Goal: Task Accomplishment & Management: Use online tool/utility

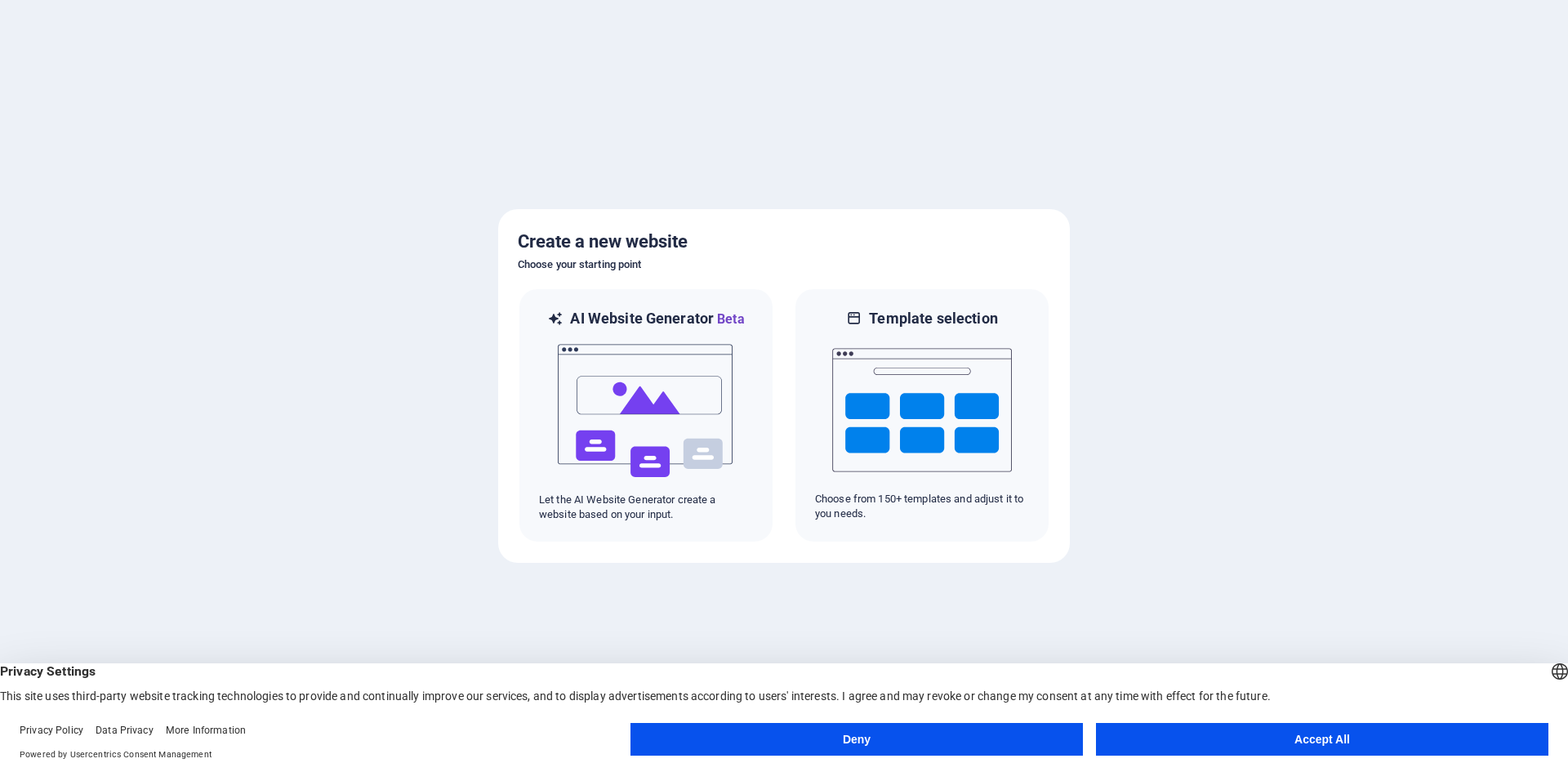
click at [1268, 736] on button "Accept All" at bounding box center [1322, 739] width 453 height 33
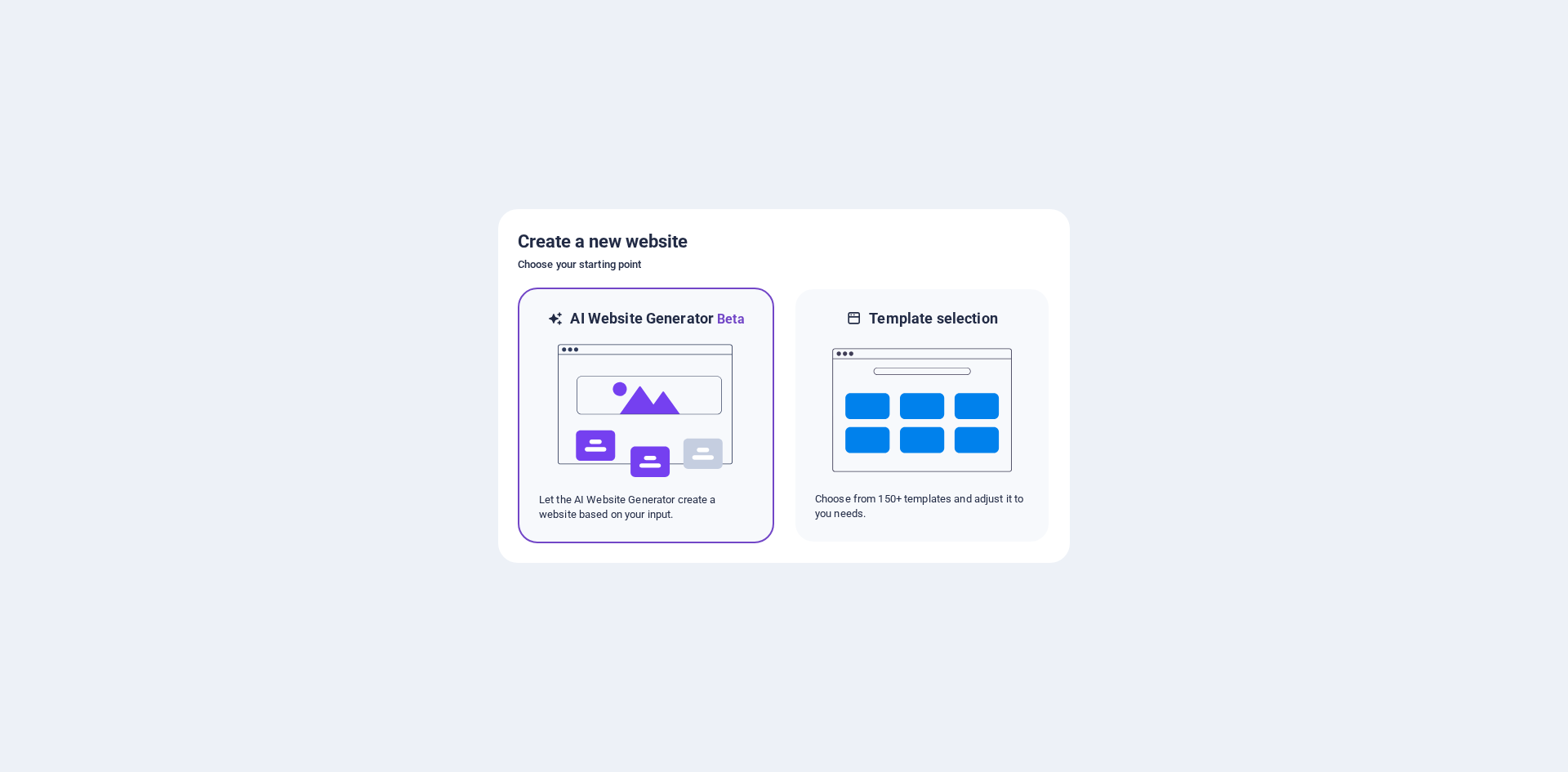
click at [663, 440] on img at bounding box center [645, 410] width 179 height 163
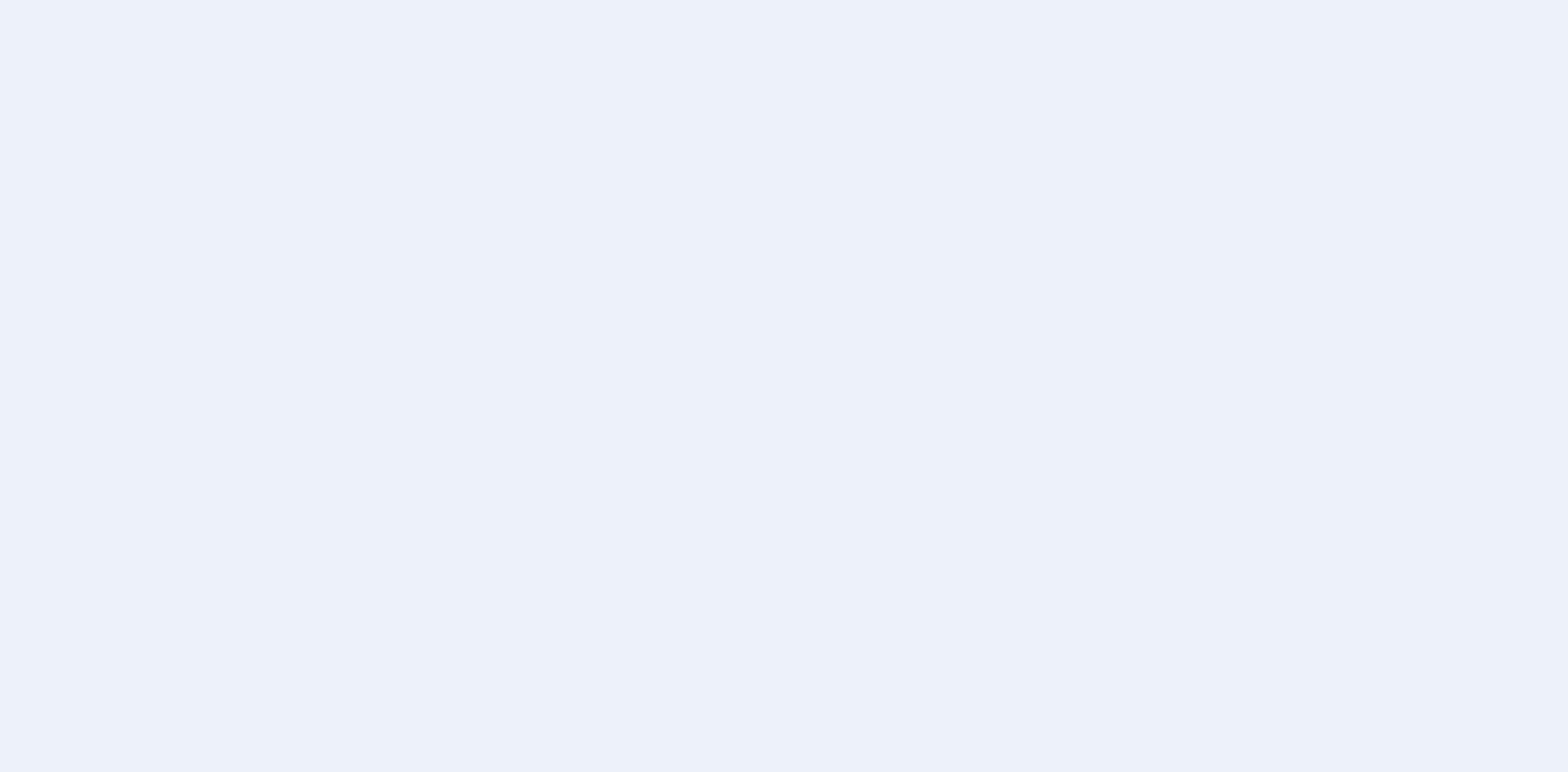
click at [936, 433] on div at bounding box center [784, 386] width 1568 height 772
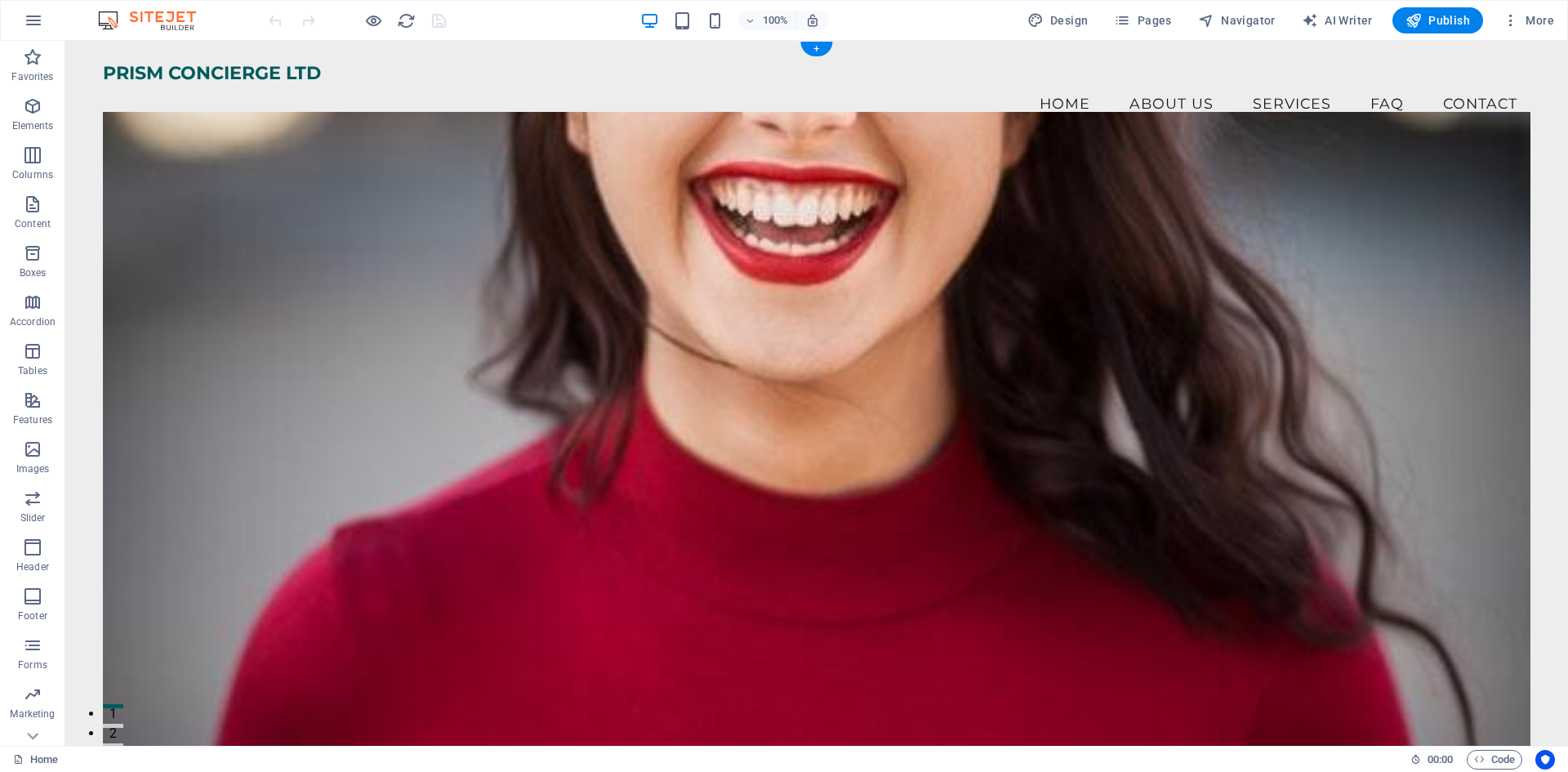
click at [857, 256] on figure at bounding box center [816, 433] width 1427 height 642
click at [174, 262] on figure at bounding box center [816, 433] width 1427 height 642
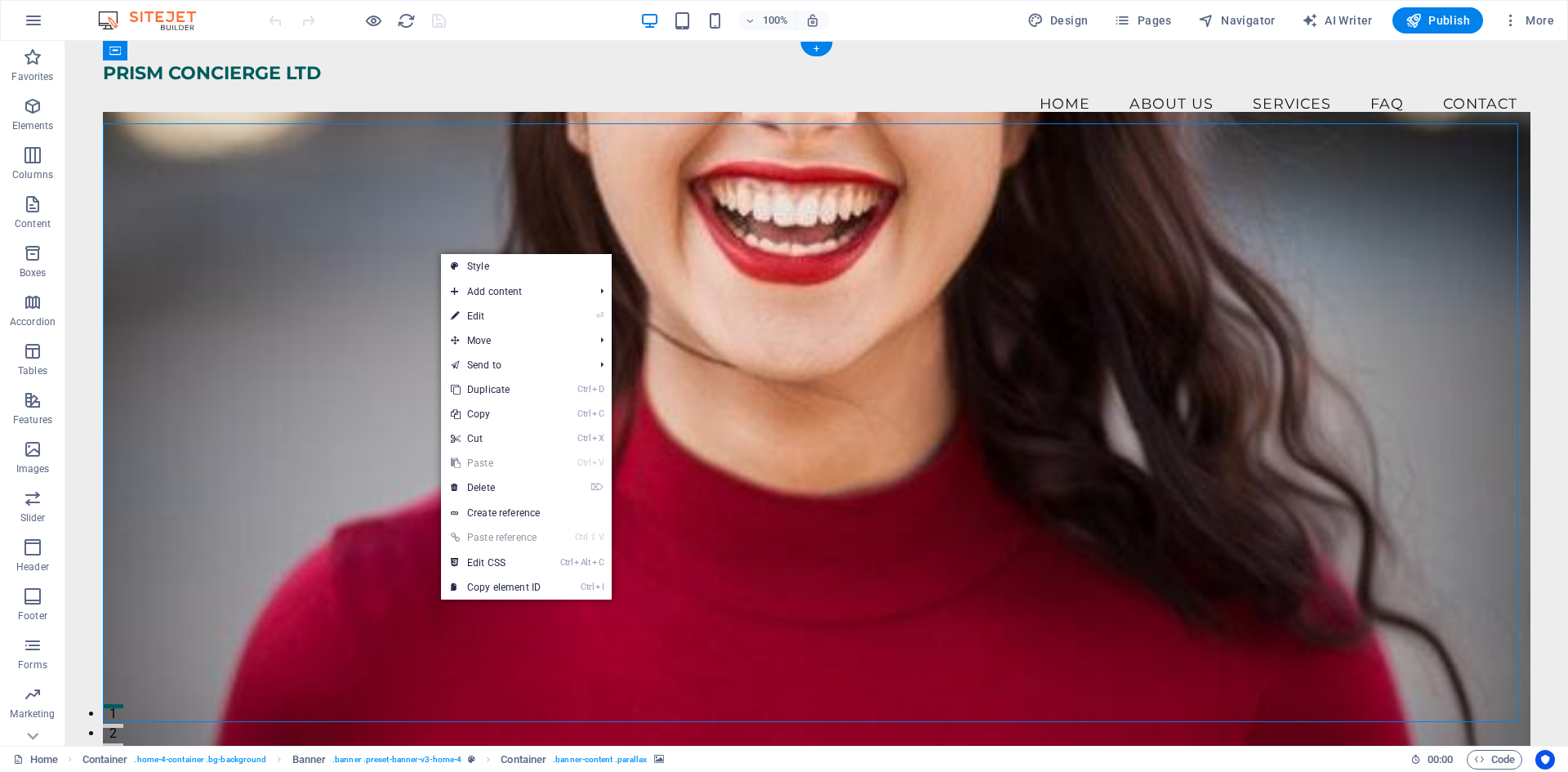
click at [319, 268] on figure at bounding box center [816, 433] width 1427 height 642
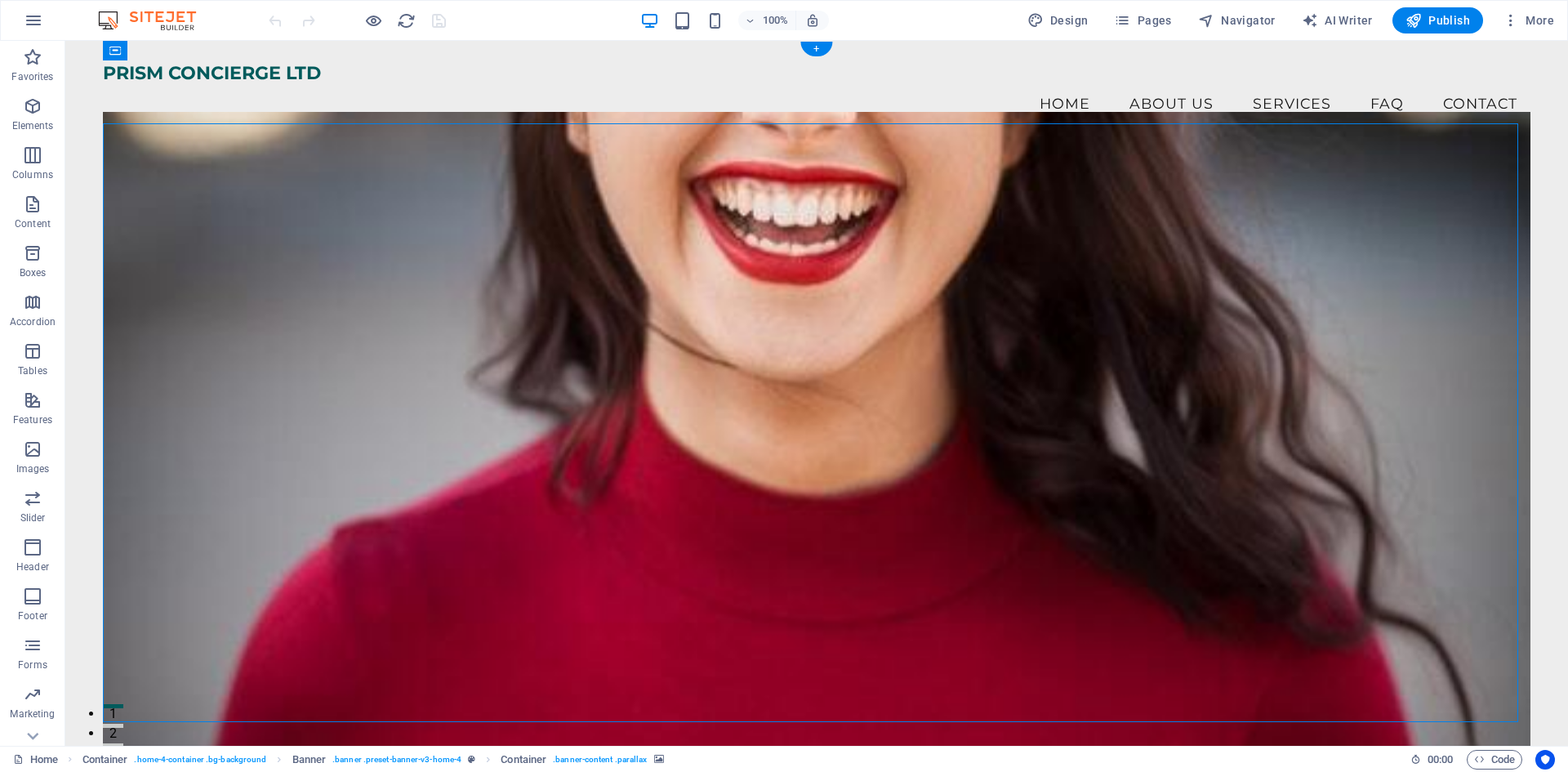
click at [319, 268] on figure at bounding box center [816, 433] width 1427 height 642
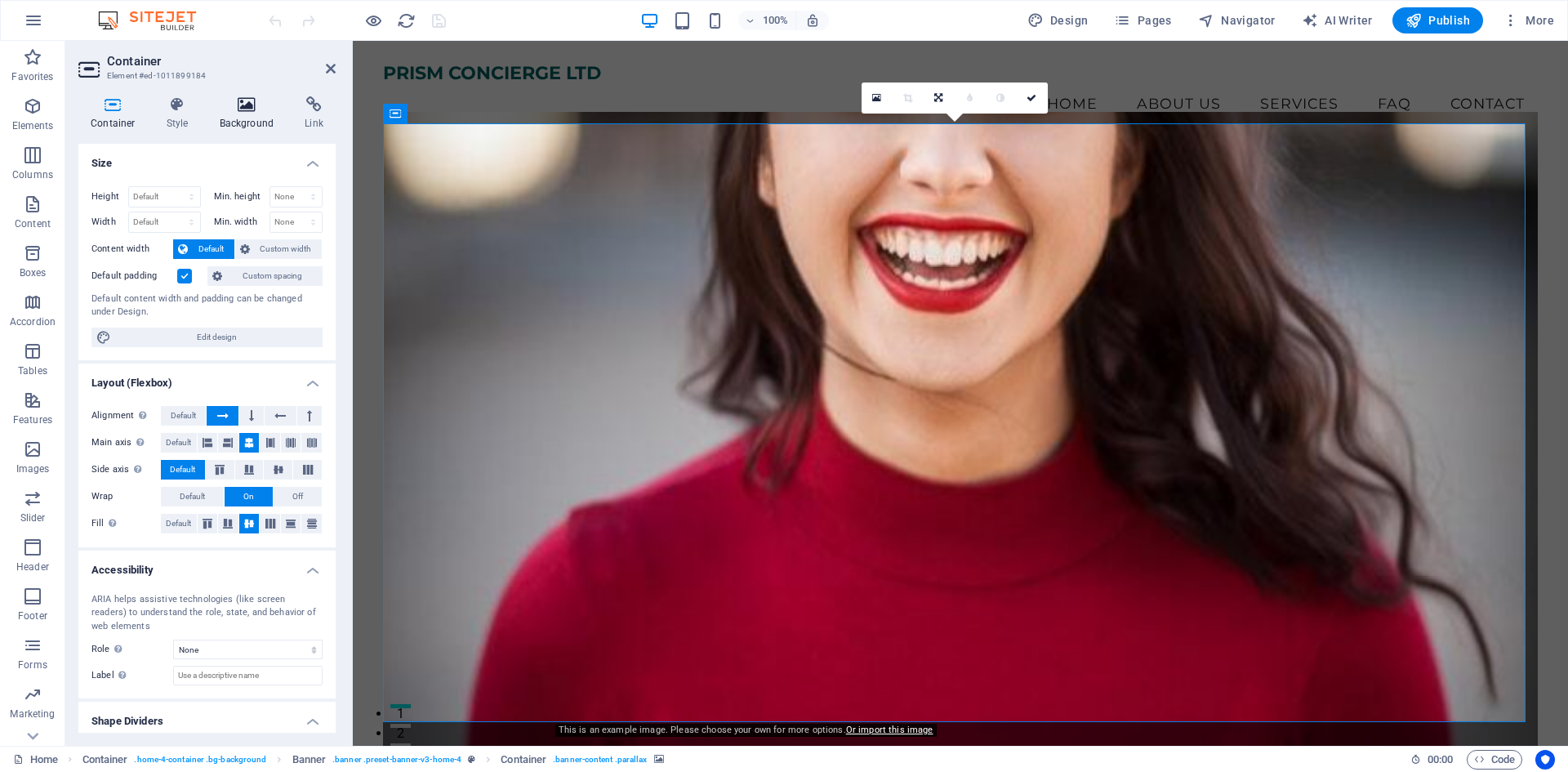
click at [252, 116] on h4 "Background" at bounding box center [249, 113] width 85 height 35
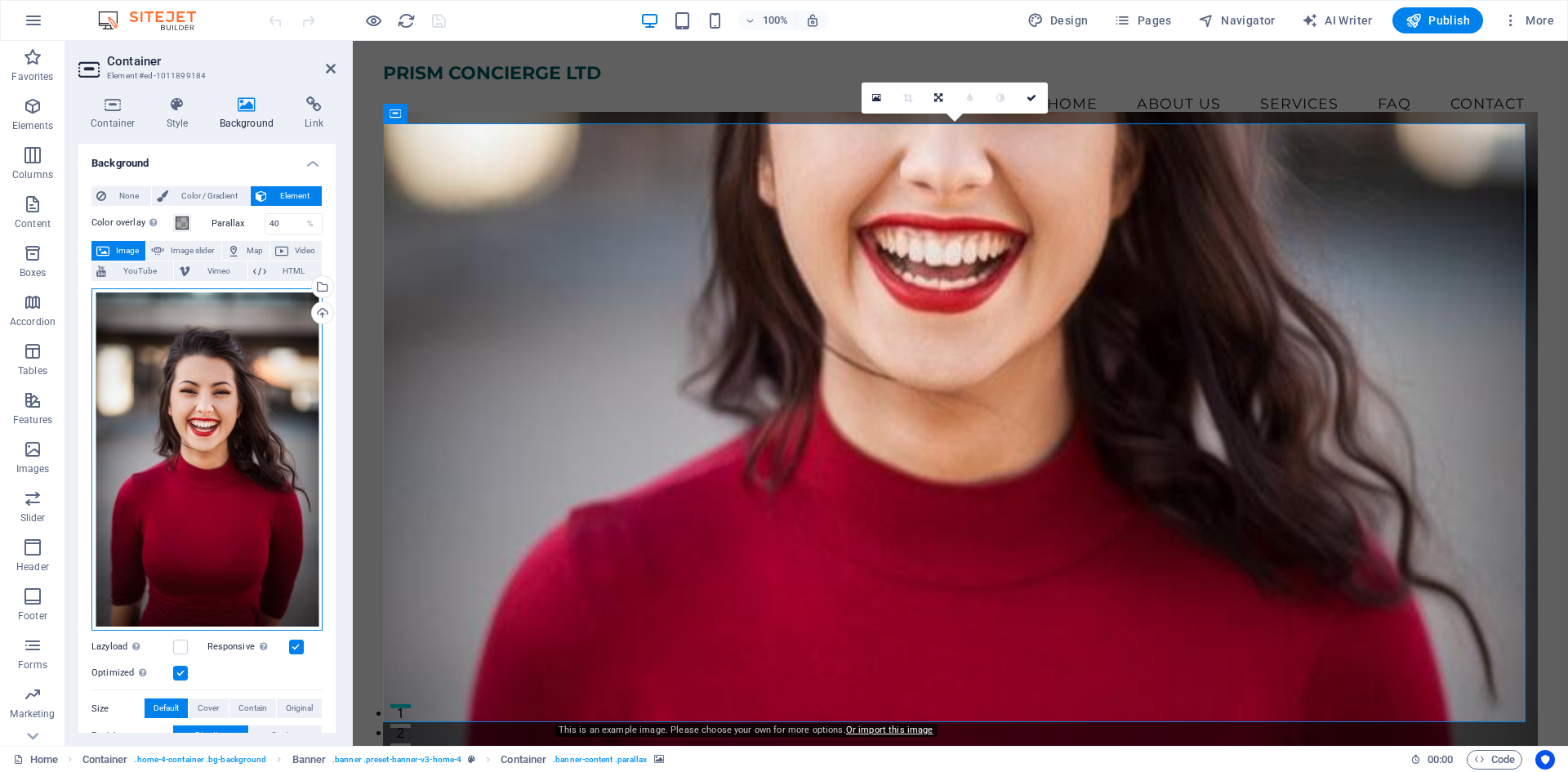
click at [199, 437] on div "Drag files here, click to choose files or select files from Files or our free s…" at bounding box center [206, 460] width 231 height 343
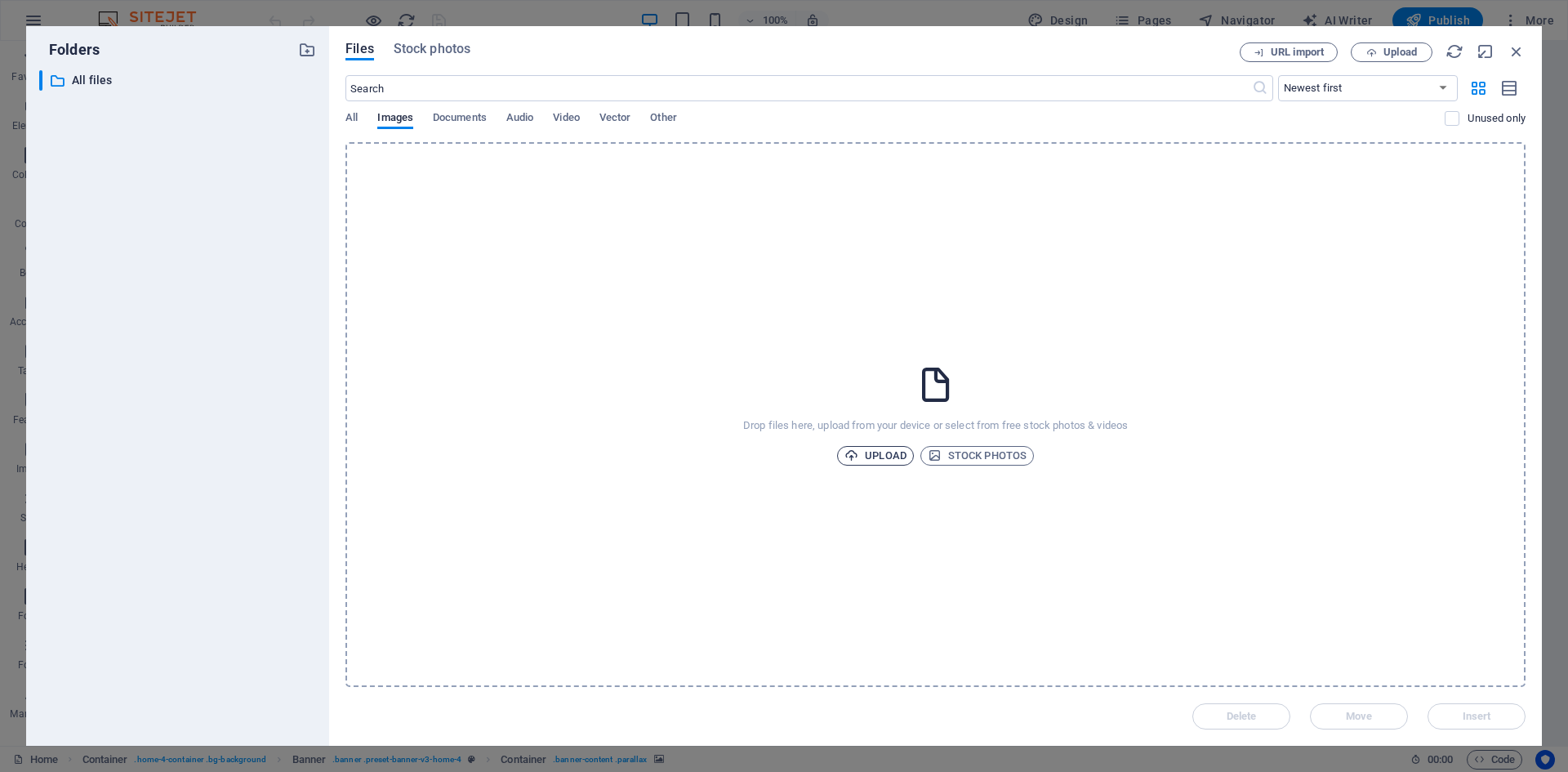
click at [883, 458] on span "Upload" at bounding box center [875, 456] width 62 height 19
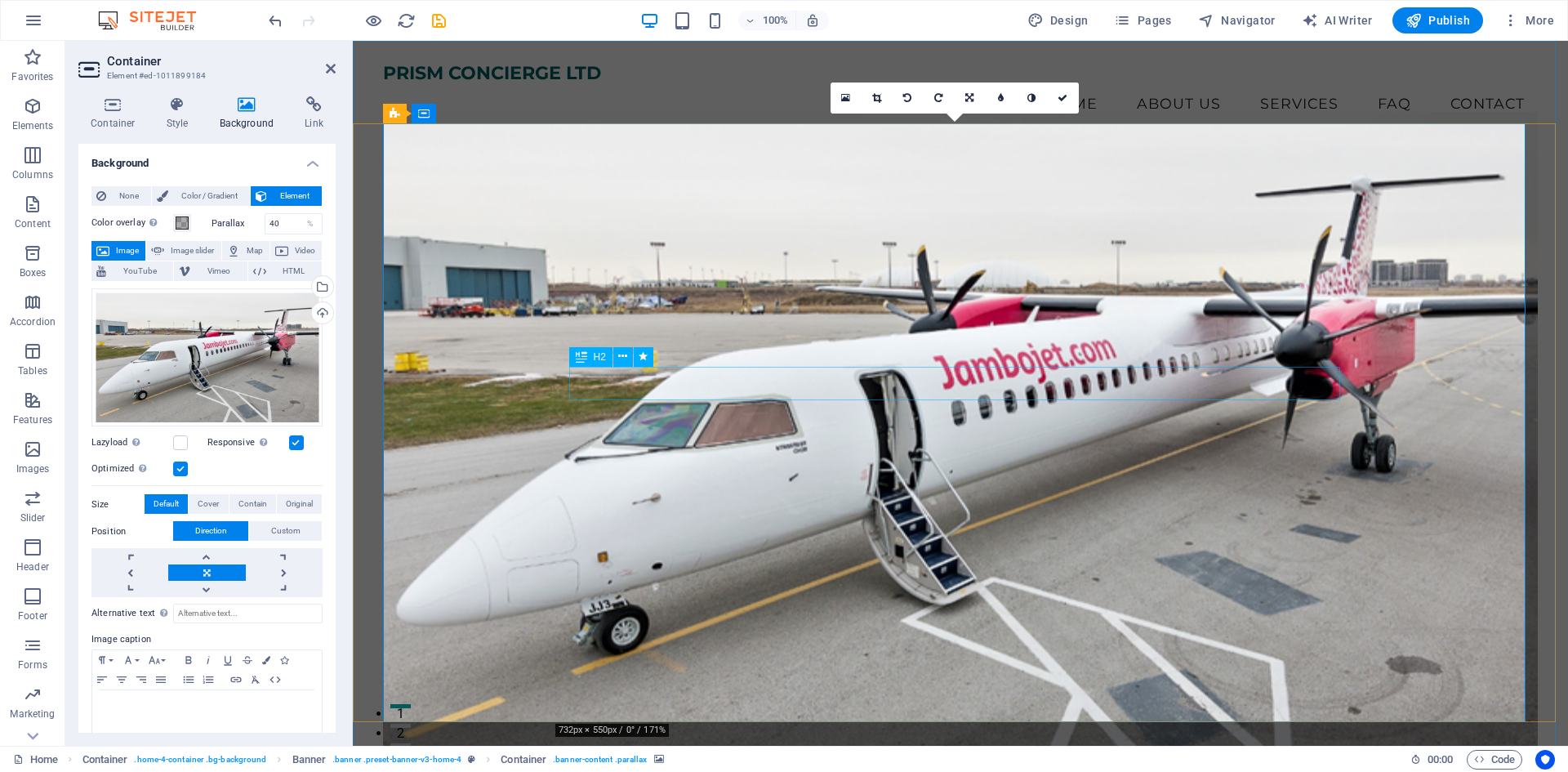
click at [1449, 28] on span "Publish" at bounding box center [1437, 20] width 64 height 16
checkbox input "false"
